Goal: Task Accomplishment & Management: Manage account settings

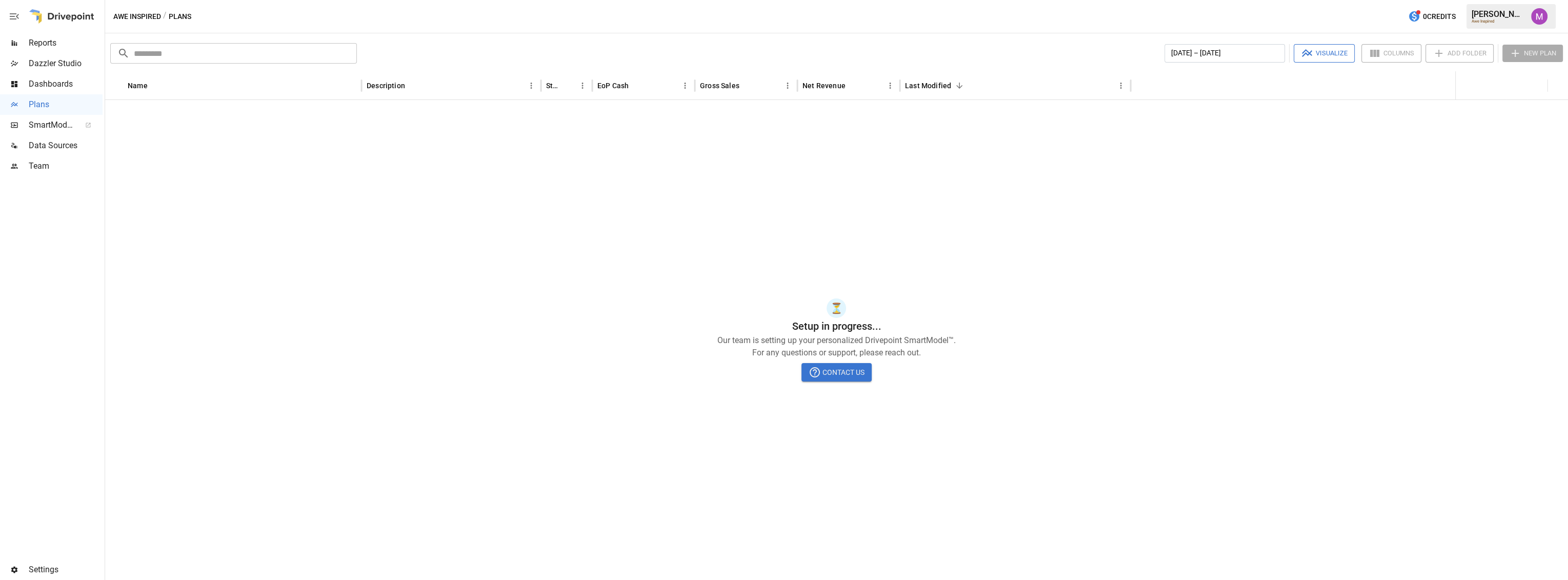
click at [39, 555] on div at bounding box center [51, 367] width 103 height 383
click at [49, 573] on span "Settings" at bounding box center [66, 569] width 74 height 12
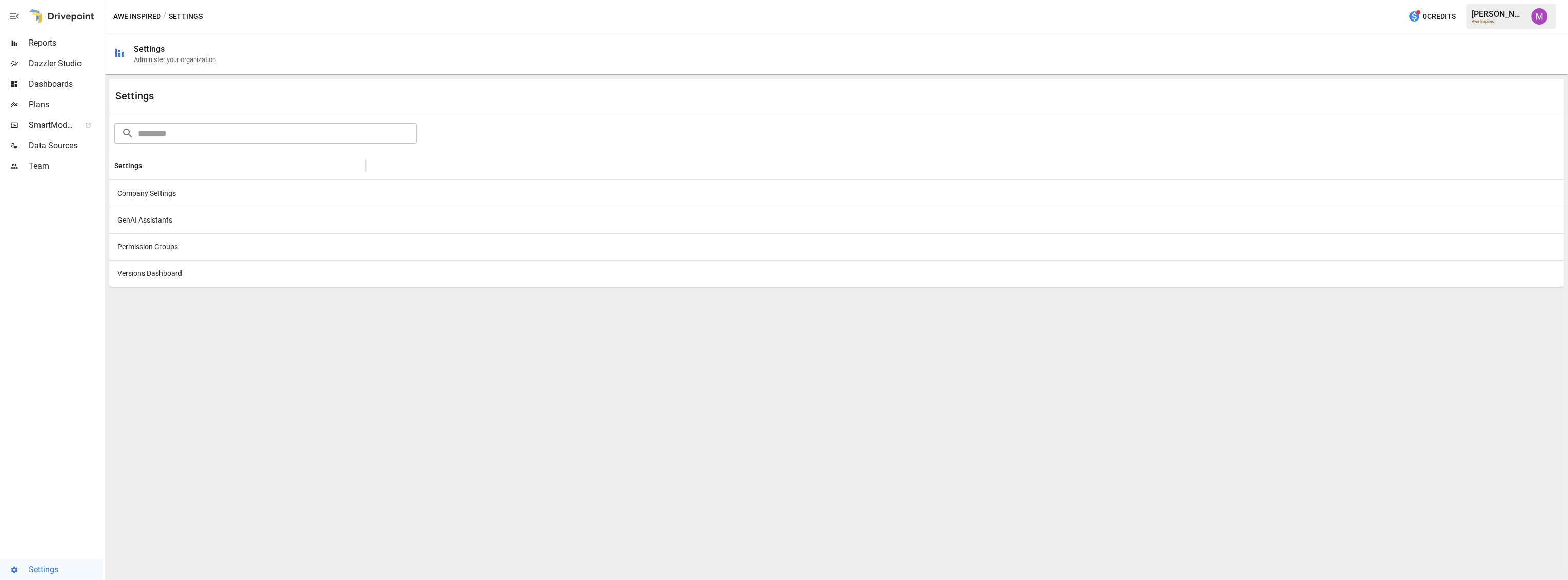
click at [138, 190] on div "Company Settings" at bounding box center [238, 193] width 257 height 26
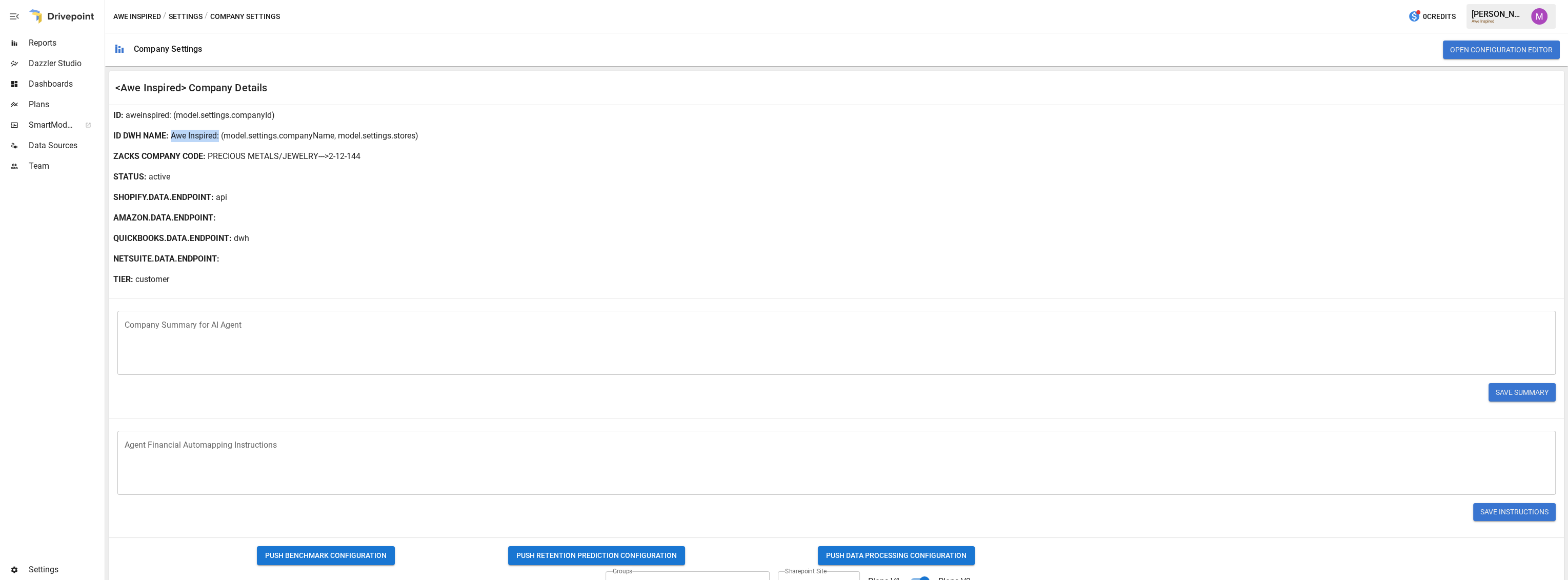
drag, startPoint x: 172, startPoint y: 133, endPoint x: 218, endPoint y: 136, distance: 46.1
click at [218, 136] on div "ID DWH NAME : Awe Inspired : (model.settings.companyName, model.settings.stores)" at bounding box center [837, 136] width 1454 height 21
copy p "Awe Inspired"
click at [215, 179] on div "STATUS : active" at bounding box center [837, 177] width 1454 height 21
click at [270, 226] on div "AMAZON.DATA.ENDPOINT :" at bounding box center [837, 217] width 1454 height 21
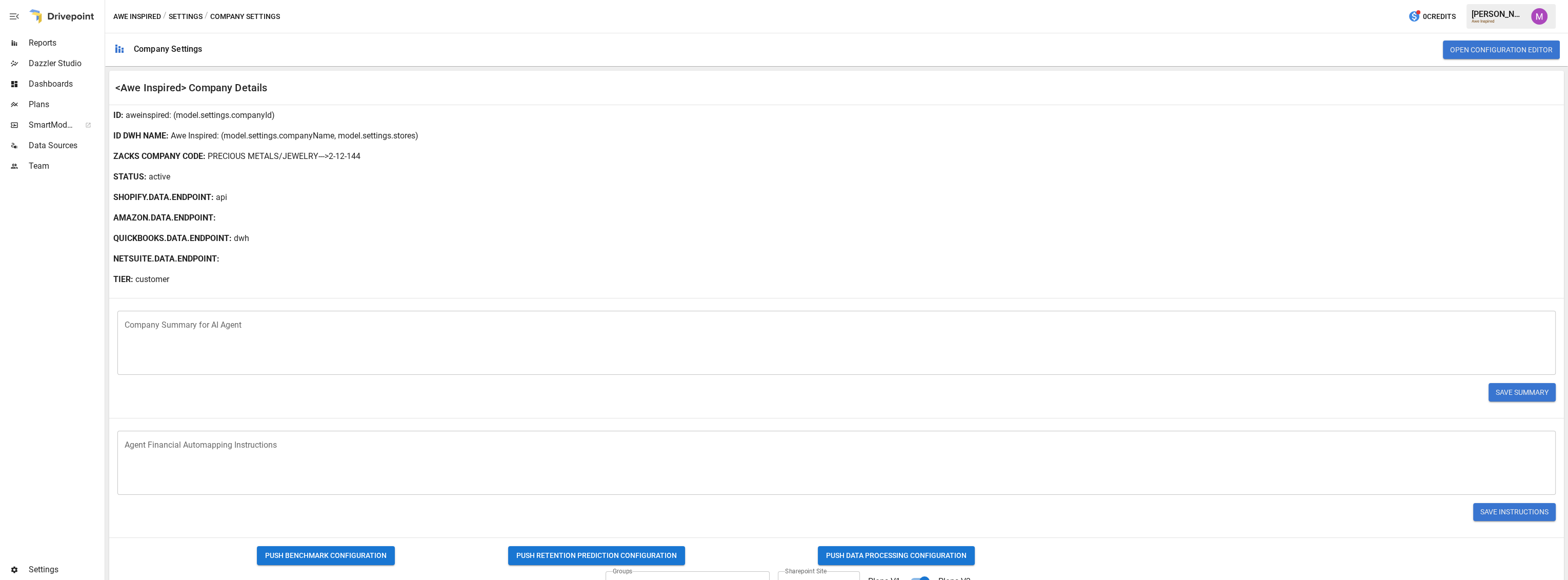
click at [279, 137] on p ": (model.settings.companyName, model.settings.stores)" at bounding box center [318, 136] width 202 height 12
click at [129, 180] on b "STATUS :" at bounding box center [130, 177] width 34 height 12
click at [167, 116] on div "ID : aweinspired : (model.settings.companyId)" at bounding box center [837, 115] width 1454 height 21
click at [167, 116] on p "aweinspired" at bounding box center [147, 115] width 44 height 12
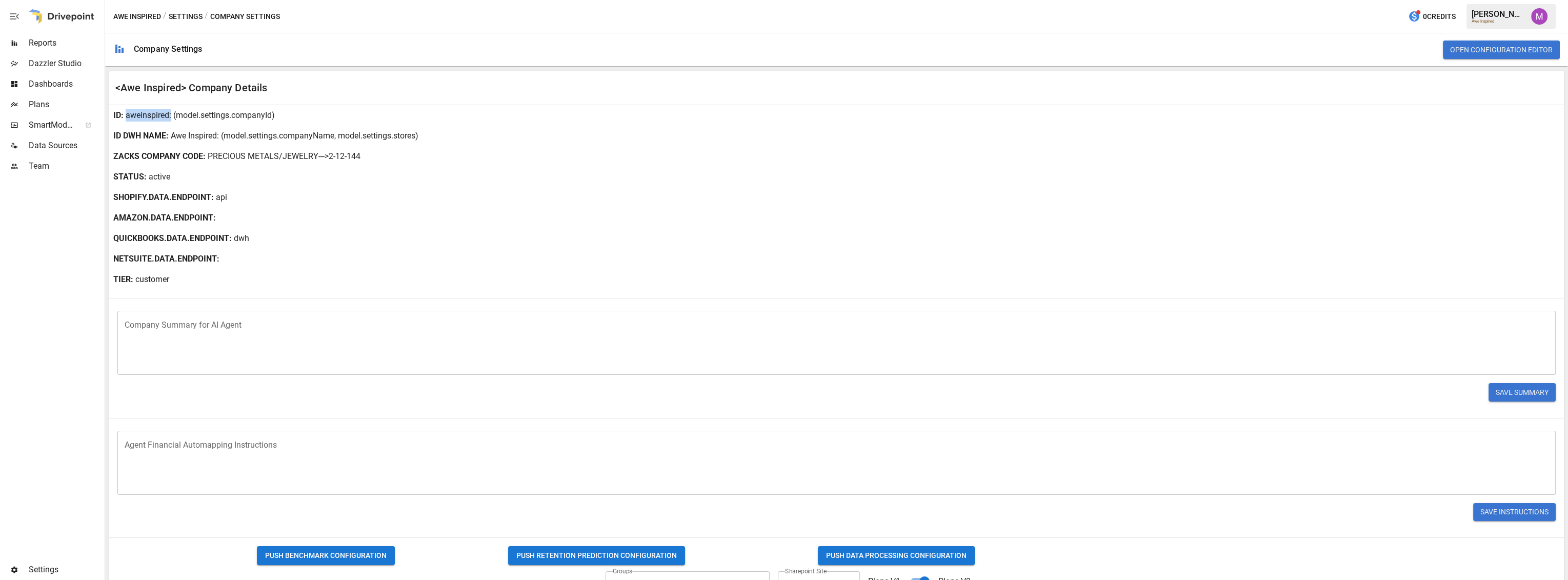
drag, startPoint x: 168, startPoint y: 115, endPoint x: 126, endPoint y: 116, distance: 42.0
click at [126, 116] on div "ID : aweinspired : (model.settings.companyId)" at bounding box center [837, 115] width 1454 height 21
copy p "aweinspired"
drag, startPoint x: 171, startPoint y: 132, endPoint x: 217, endPoint y: 136, distance: 46.2
click at [217, 136] on div "ID DWH NAME : Awe Inspired : (model.settings.companyName, model.settings.stores)" at bounding box center [837, 136] width 1454 height 21
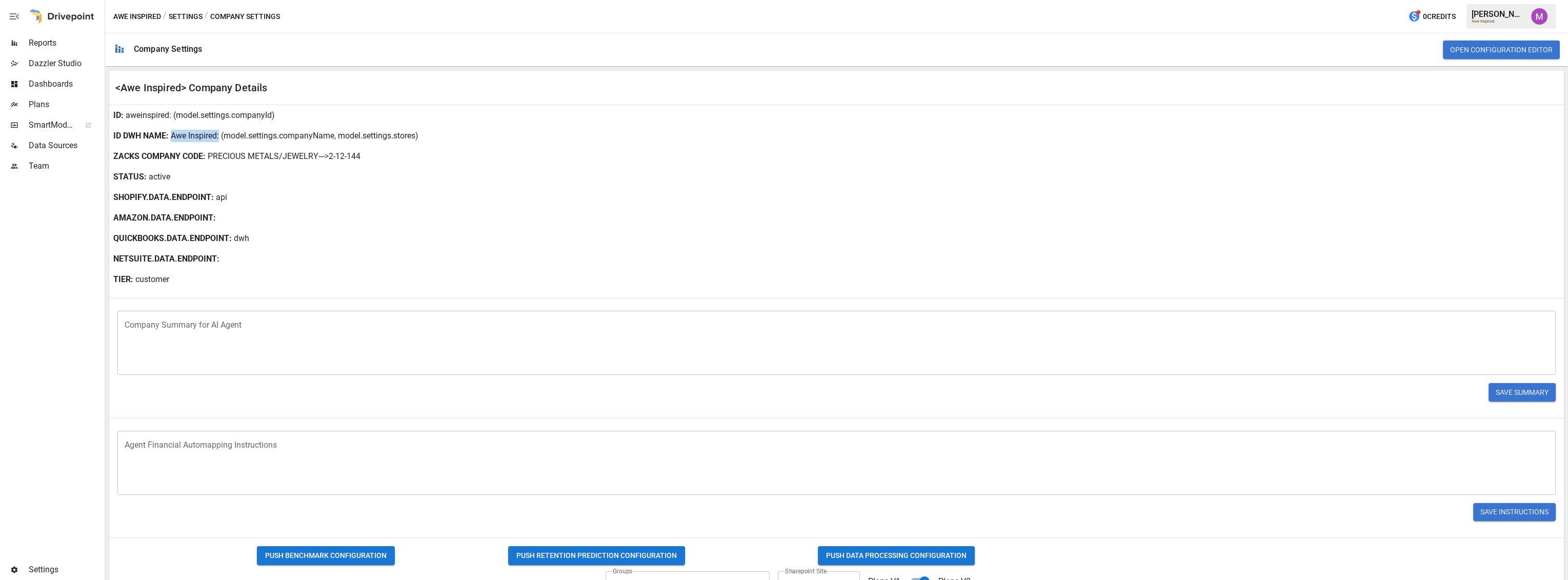
copy p "Awe Inspired"
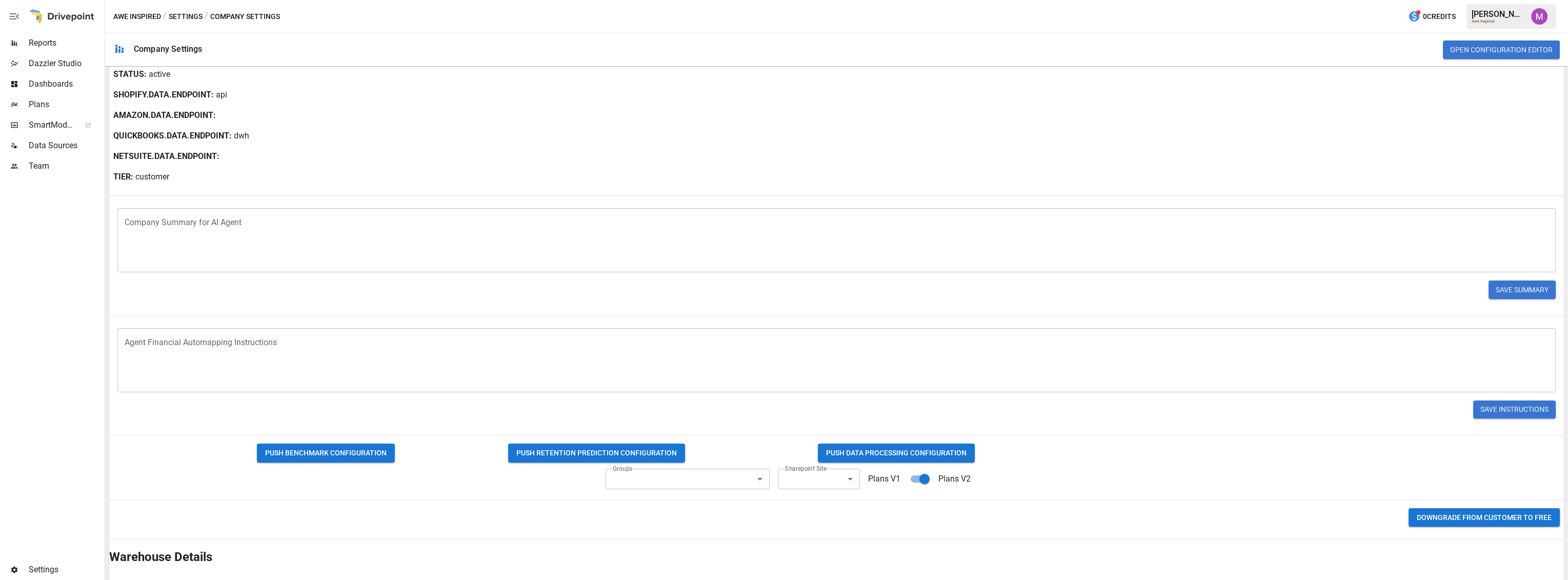
scroll to position [243, 0]
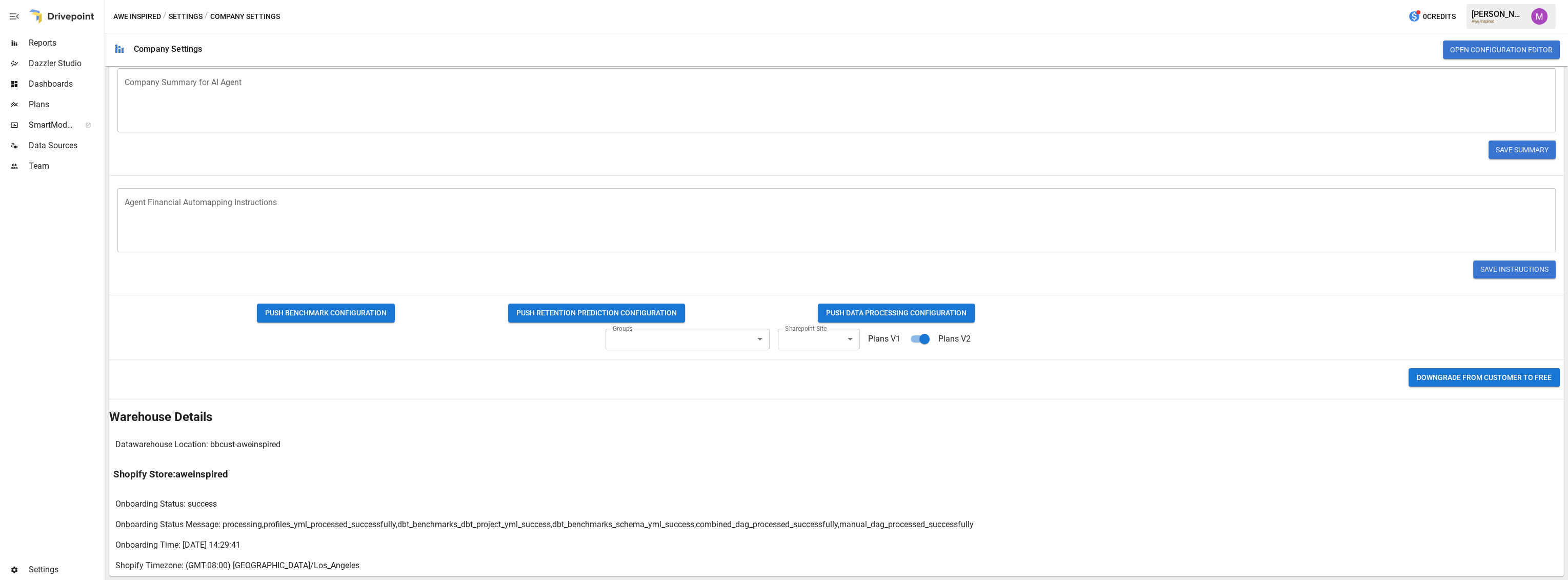
click at [808, 0] on body "Reports Dazzler Studio Dashboards Plans SmartModel ™ Data Sources Team Settings…" at bounding box center [784, 0] width 1568 height 0
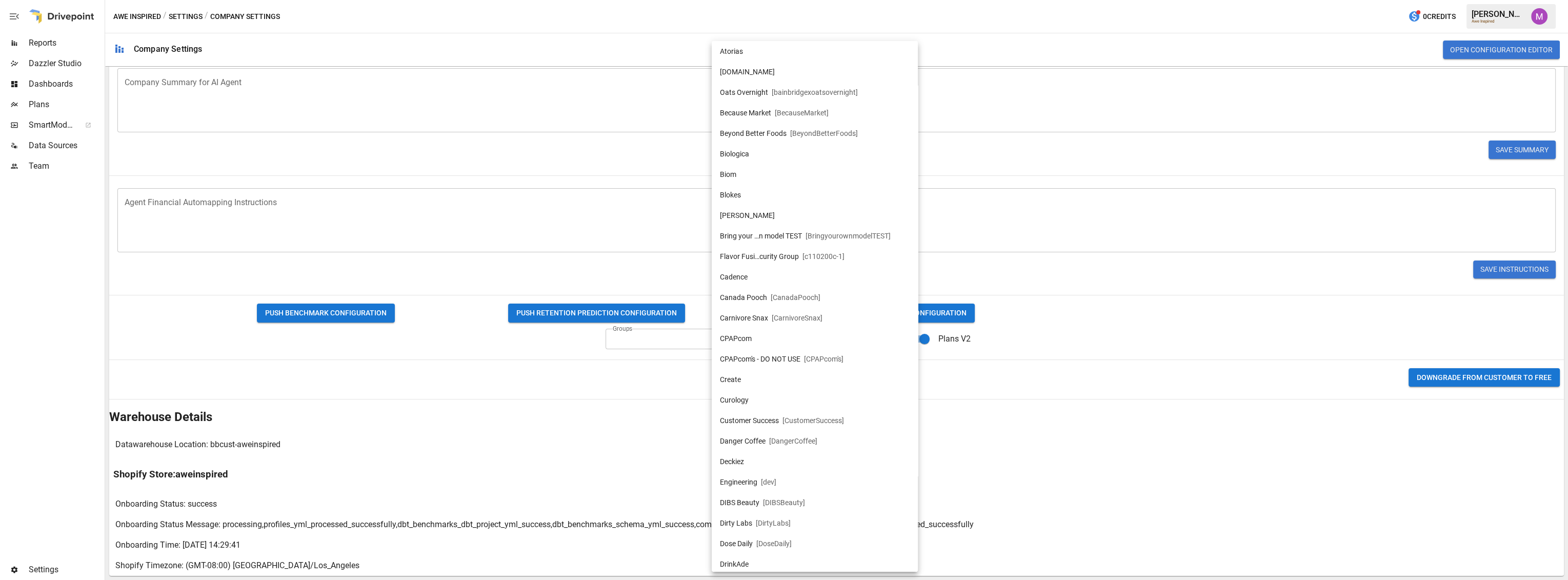
scroll to position [0, 0]
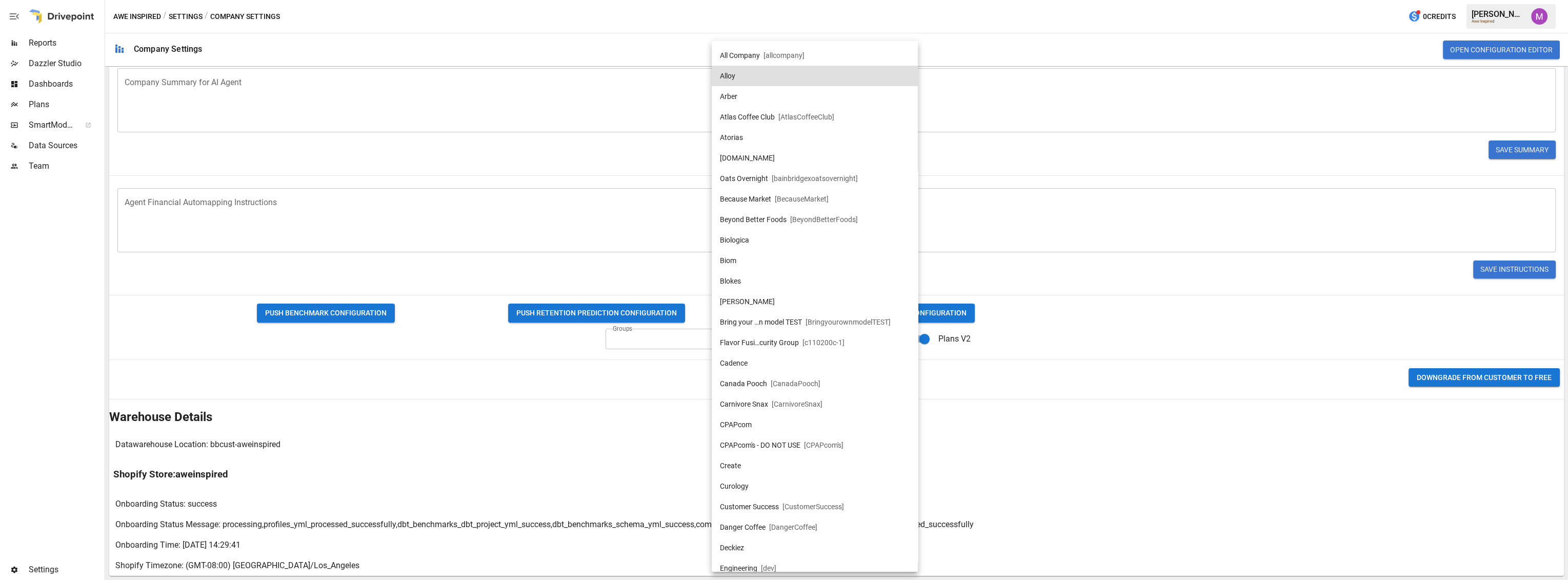
click at [927, 25] on div at bounding box center [784, 290] width 1568 height 580
click at [819, 0] on body "Reports Dazzler Studio Dashboards Plans SmartModel ™ Data Sources Team Settings…" at bounding box center [784, 0] width 1568 height 0
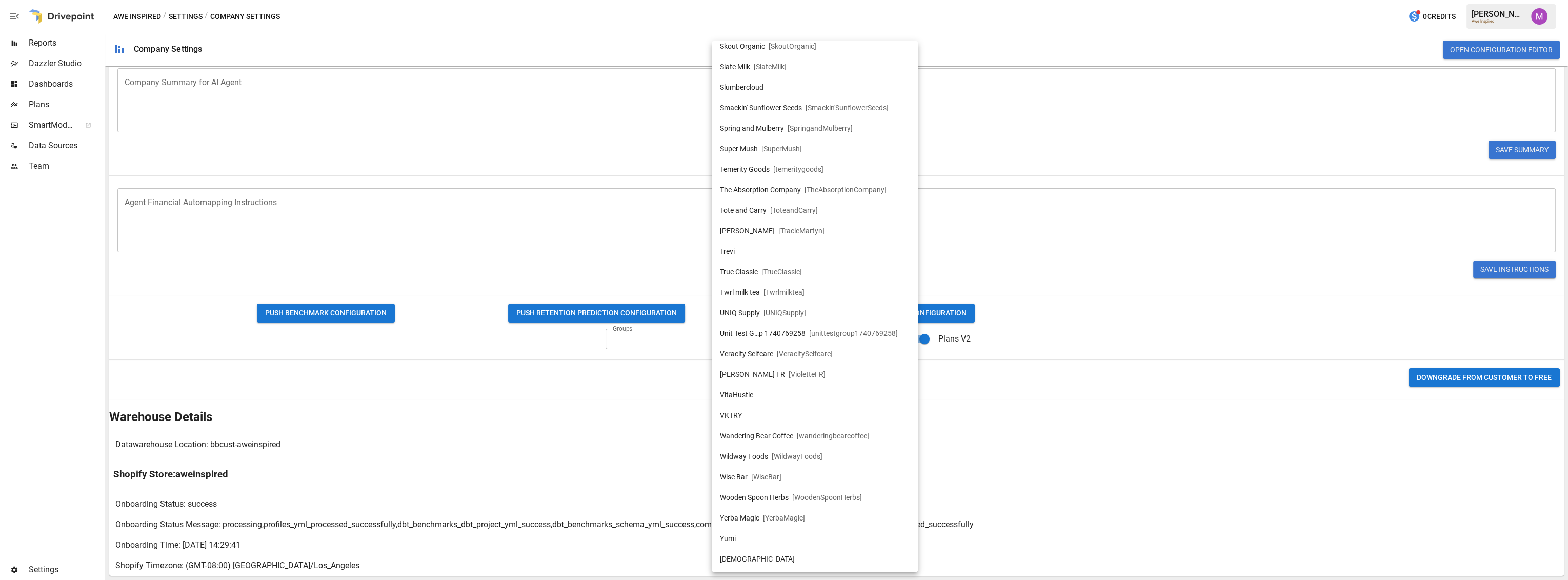
scroll to position [2205, 0]
click at [1083, 121] on div at bounding box center [784, 290] width 1568 height 580
